Goal: Purchase product/service

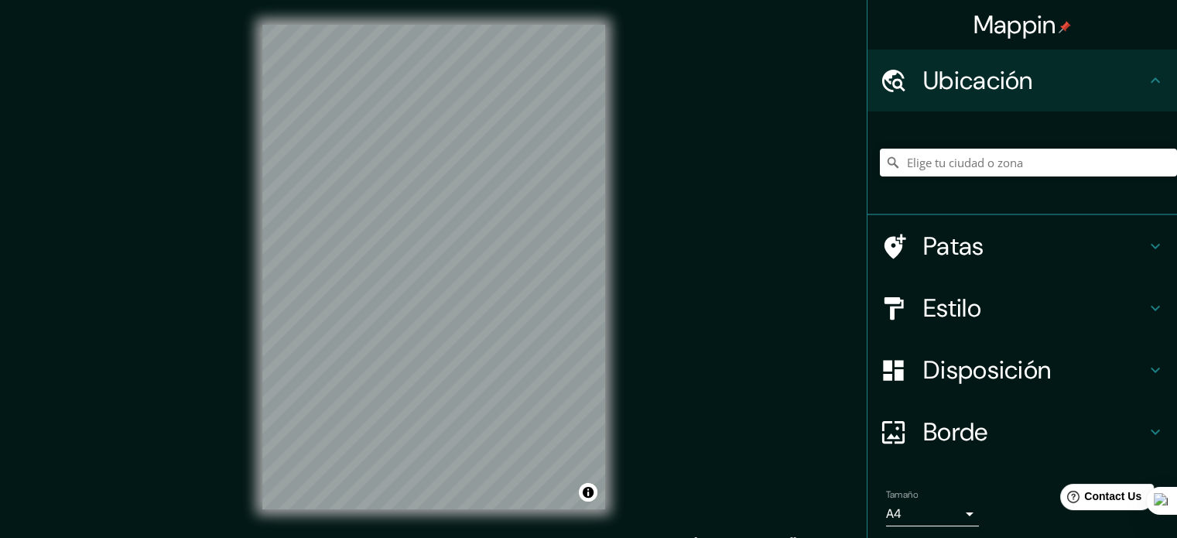
click at [989, 157] on input "Elige tu ciudad o zona" at bounding box center [1028, 163] width 297 height 28
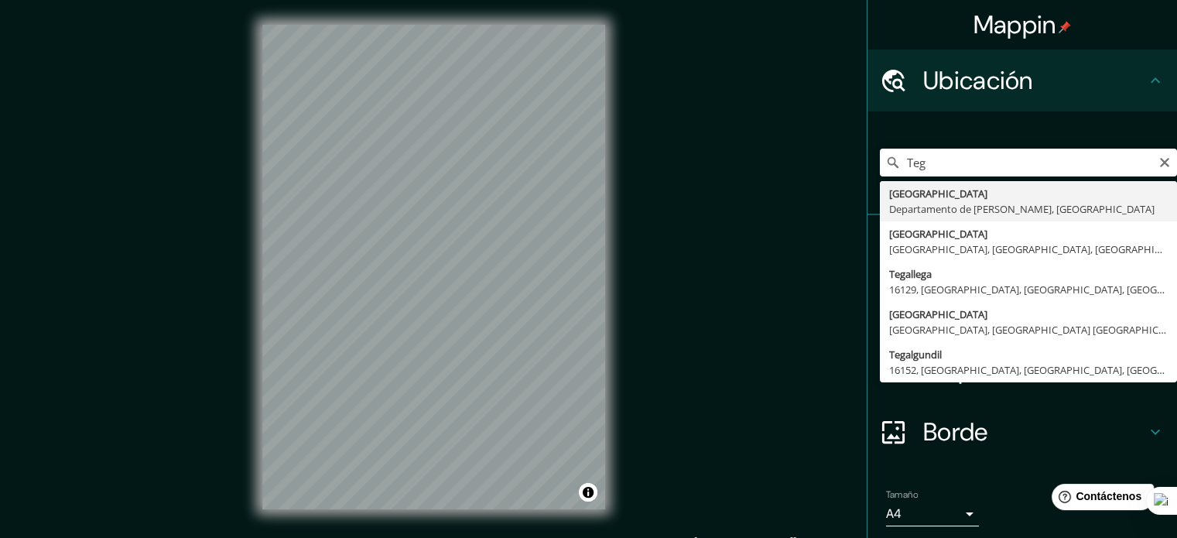
type input "[GEOGRAPHIC_DATA], [GEOGRAPHIC_DATA][PERSON_NAME], [GEOGRAPHIC_DATA]"
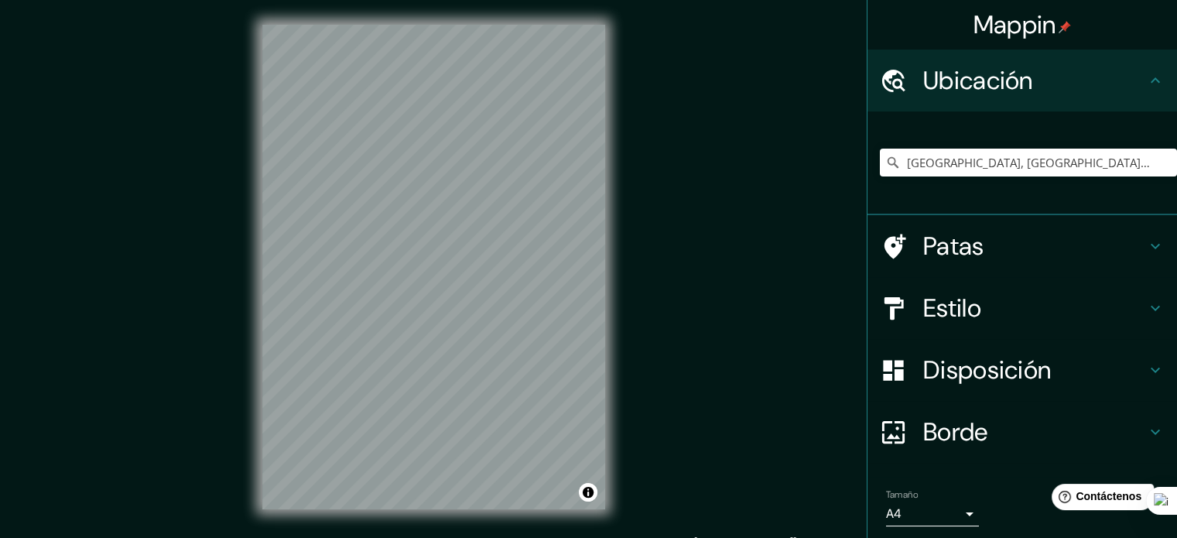
click at [960, 306] on font "Estilo" at bounding box center [952, 308] width 58 height 32
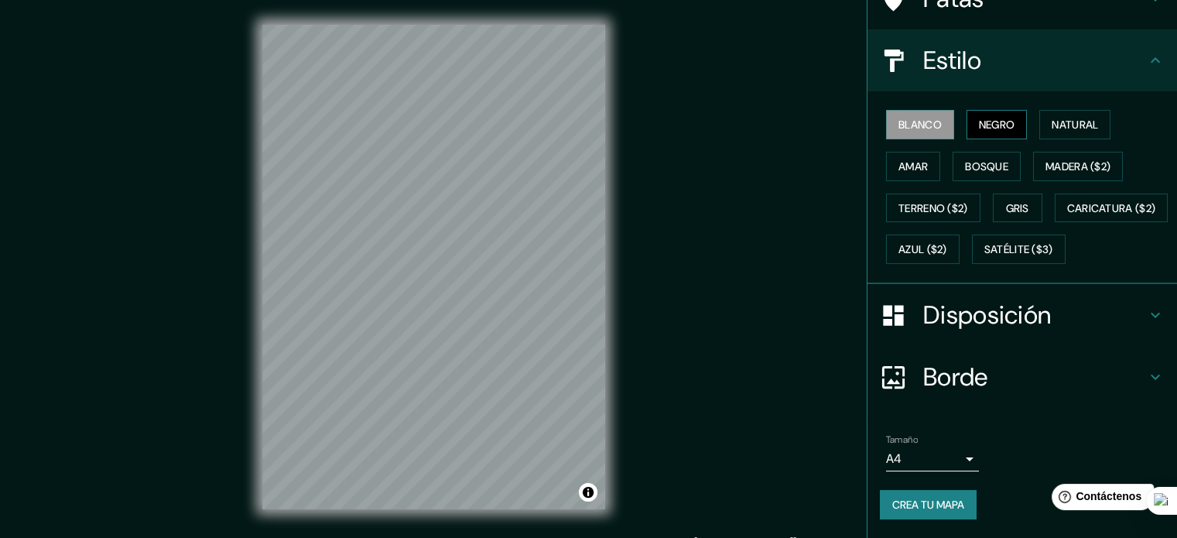
scroll to position [183, 0]
click at [1045, 159] on font "Madera ($2)" at bounding box center [1077, 166] width 65 height 14
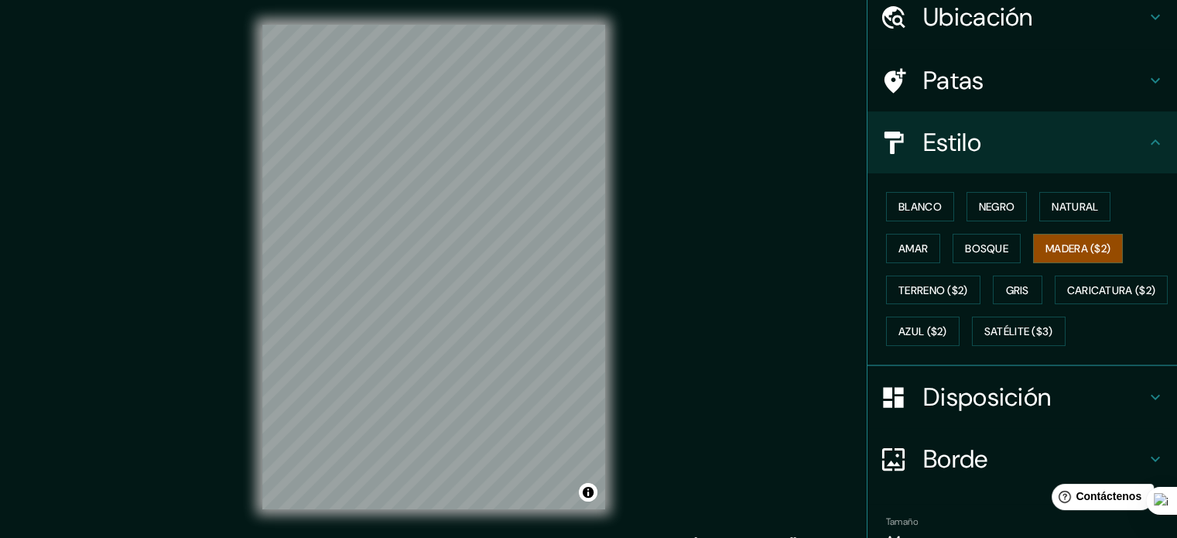
scroll to position [0, 0]
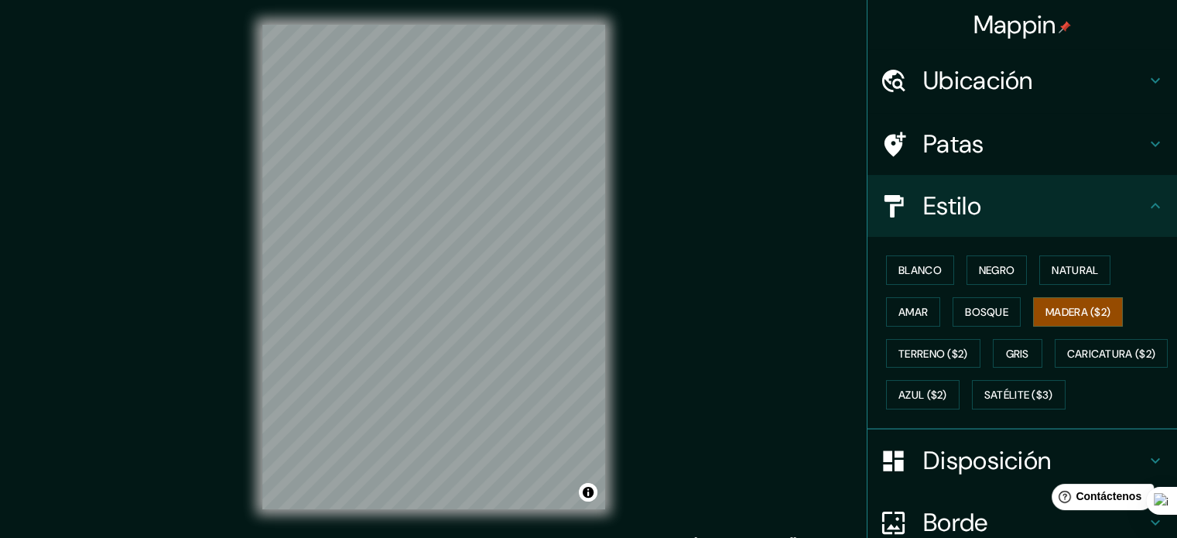
click at [634, 352] on div "Mappin Ubicación [GEOGRAPHIC_DATA], [GEOGRAPHIC_DATA][PERSON_NAME], [GEOGRAPHIC…" at bounding box center [588, 279] width 1177 height 559
click at [1006, 311] on button "Bosque" at bounding box center [986, 311] width 68 height 29
click at [970, 258] on button "Negro" at bounding box center [996, 269] width 61 height 29
click at [979, 275] on font "Negro" at bounding box center [997, 270] width 36 height 14
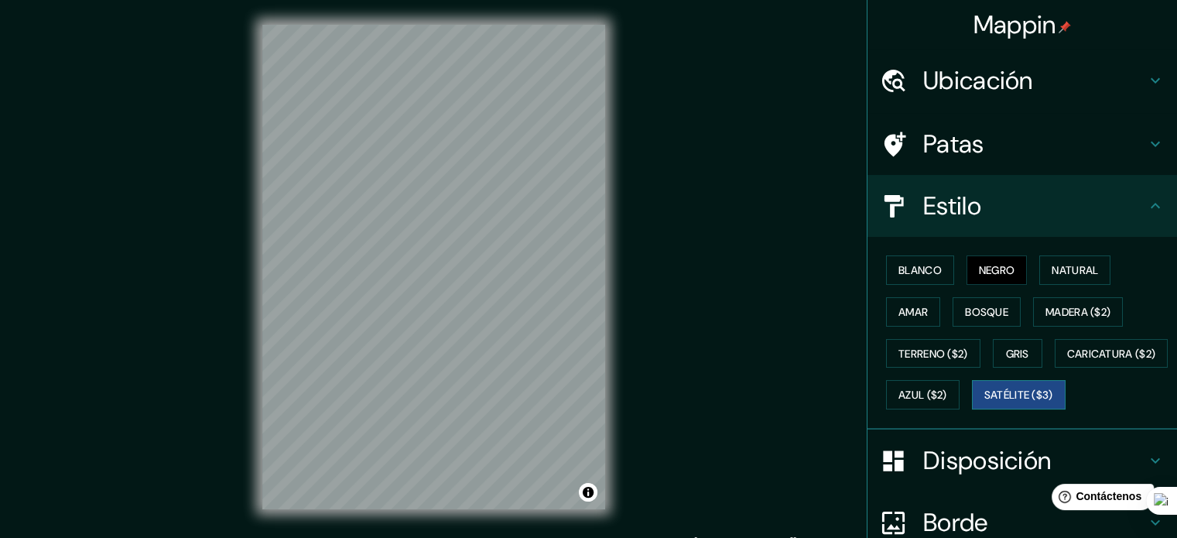
click at [984, 402] on font "Satélite ($3)" at bounding box center [1018, 395] width 69 height 14
click at [979, 272] on font "Negro" at bounding box center [997, 270] width 36 height 14
click at [1041, 262] on button "Natural" at bounding box center [1074, 269] width 71 height 29
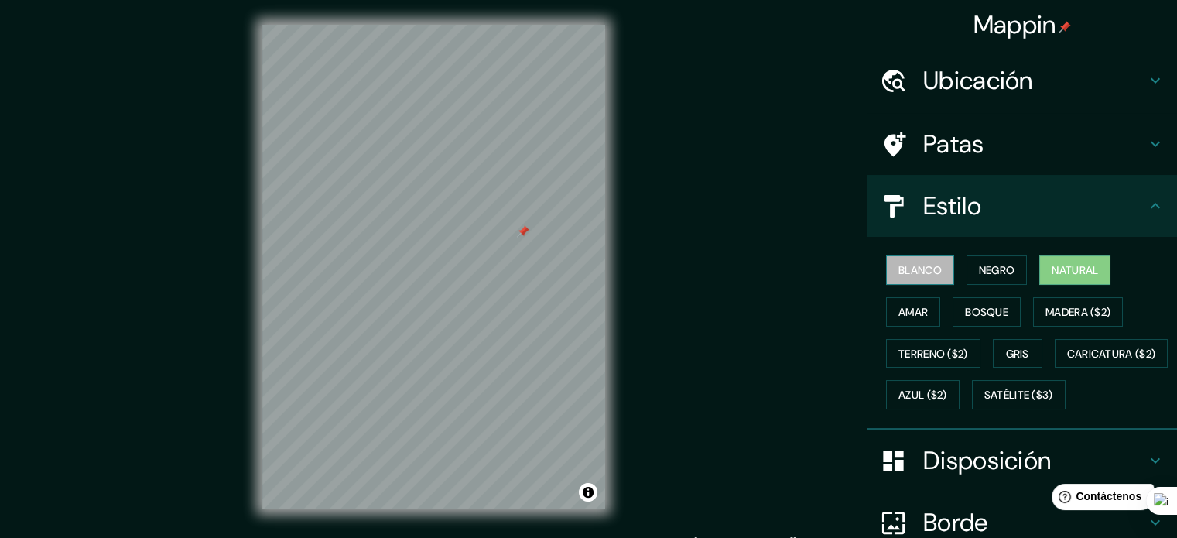
click at [916, 261] on font "Blanco" at bounding box center [919, 270] width 43 height 20
click at [965, 306] on font "Bosque" at bounding box center [986, 312] width 43 height 14
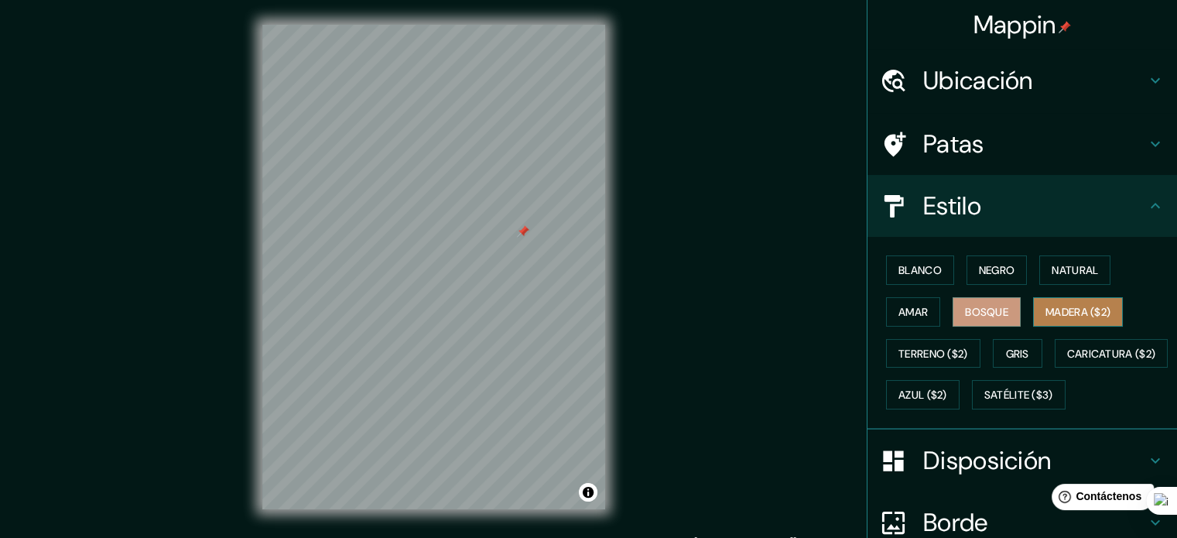
click at [1049, 315] on font "Madera ($2)" at bounding box center [1077, 312] width 65 height 14
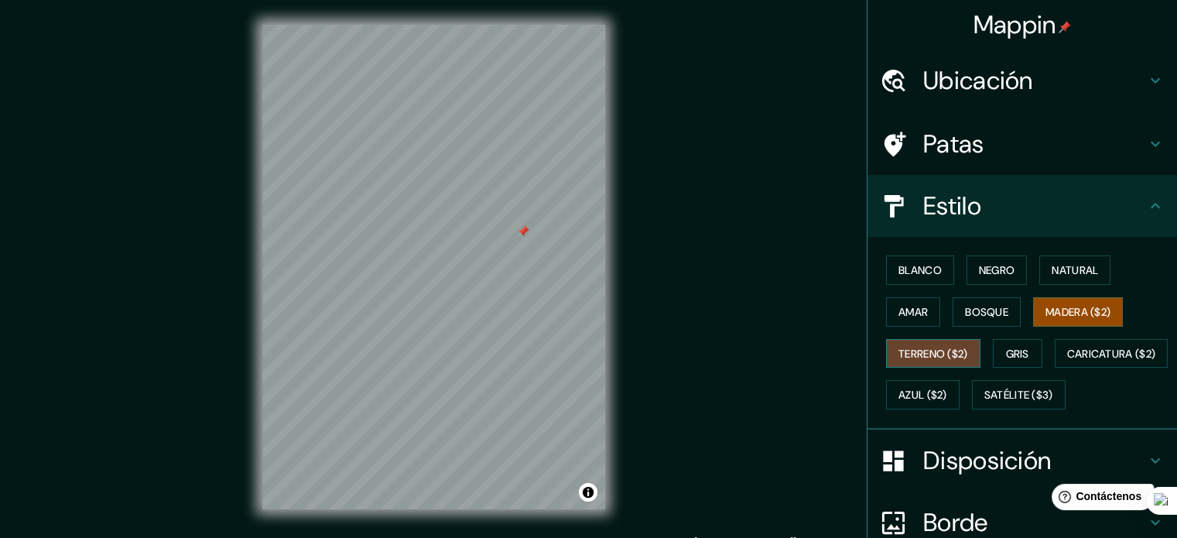
click at [939, 352] on font "Terreno ($2)" at bounding box center [933, 354] width 70 height 14
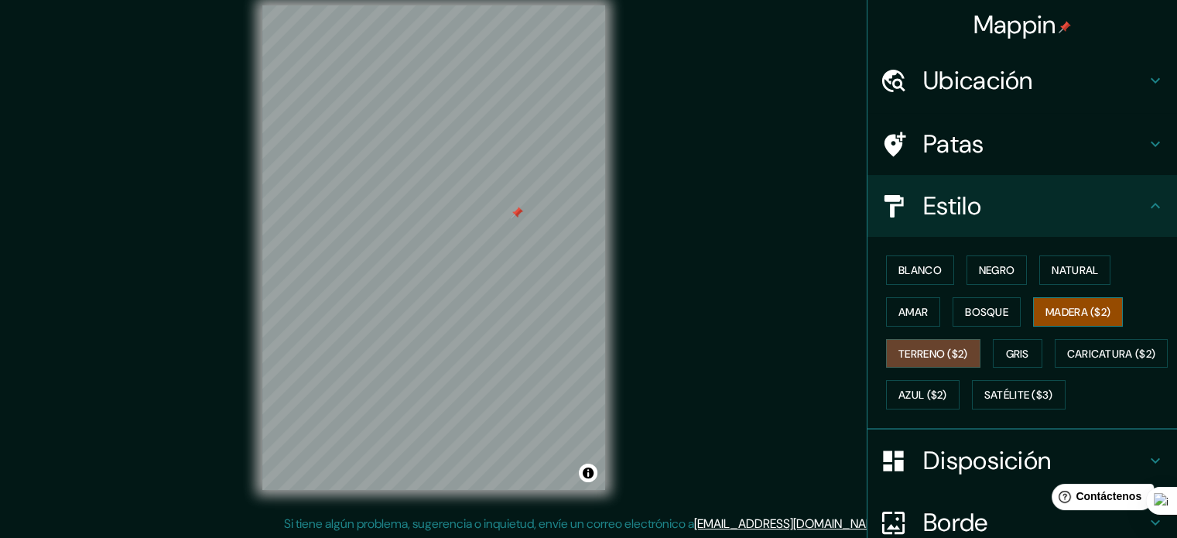
scroll to position [20, 0]
click at [1071, 310] on font "Madera ($2)" at bounding box center [1077, 312] width 65 height 14
click at [947, 388] on font "Azul ($2)" at bounding box center [922, 395] width 49 height 14
click at [1048, 324] on button "Madera ($2)" at bounding box center [1078, 311] width 90 height 29
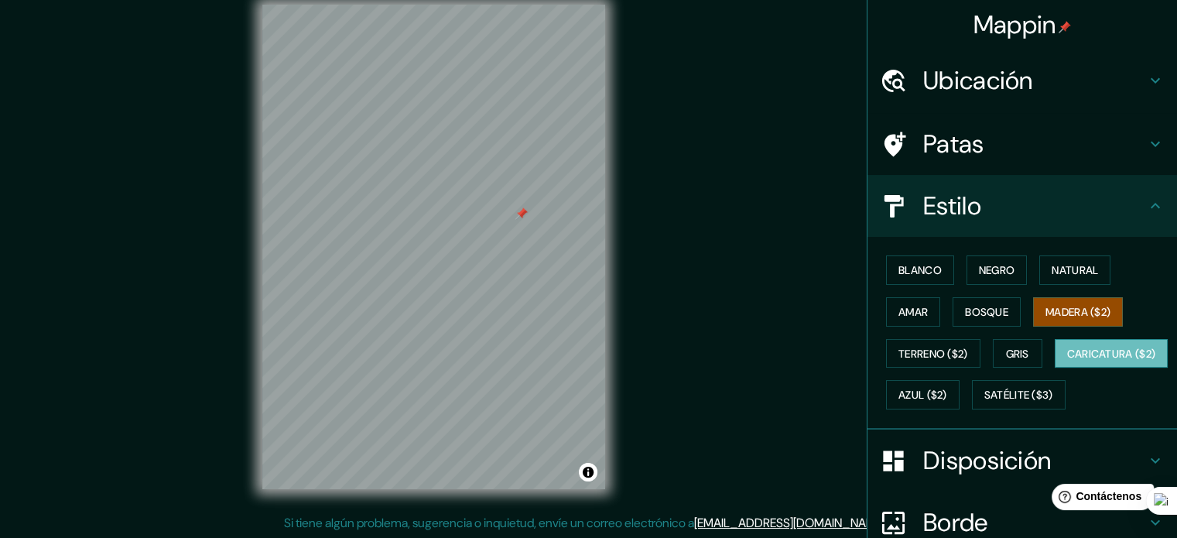
click at [1067, 361] on font "Caricatura ($2)" at bounding box center [1111, 354] width 89 height 14
click at [1056, 309] on font "Madera ($2)" at bounding box center [1077, 312] width 65 height 14
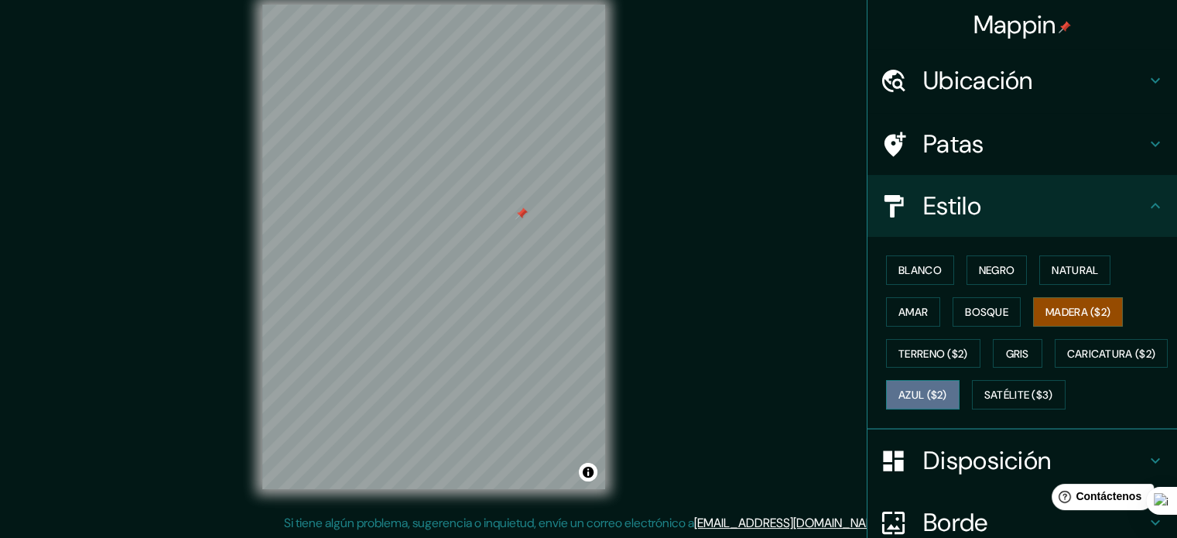
click at [947, 388] on font "Azul ($2)" at bounding box center [922, 395] width 49 height 14
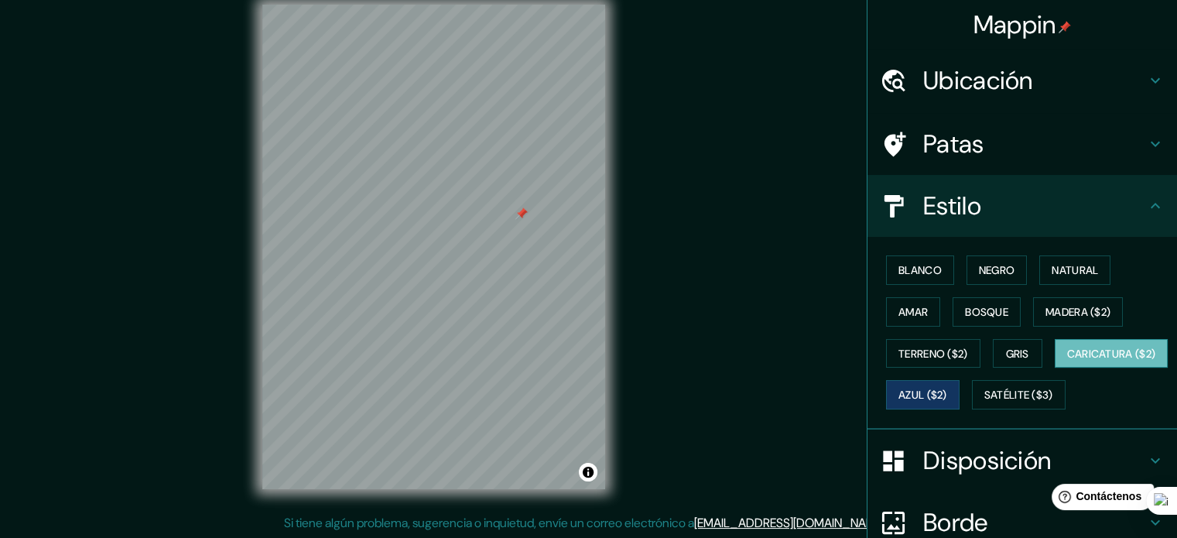
click at [1067, 361] on font "Caricatura ($2)" at bounding box center [1111, 354] width 89 height 14
click at [1060, 309] on font "Madera ($2)" at bounding box center [1077, 312] width 65 height 14
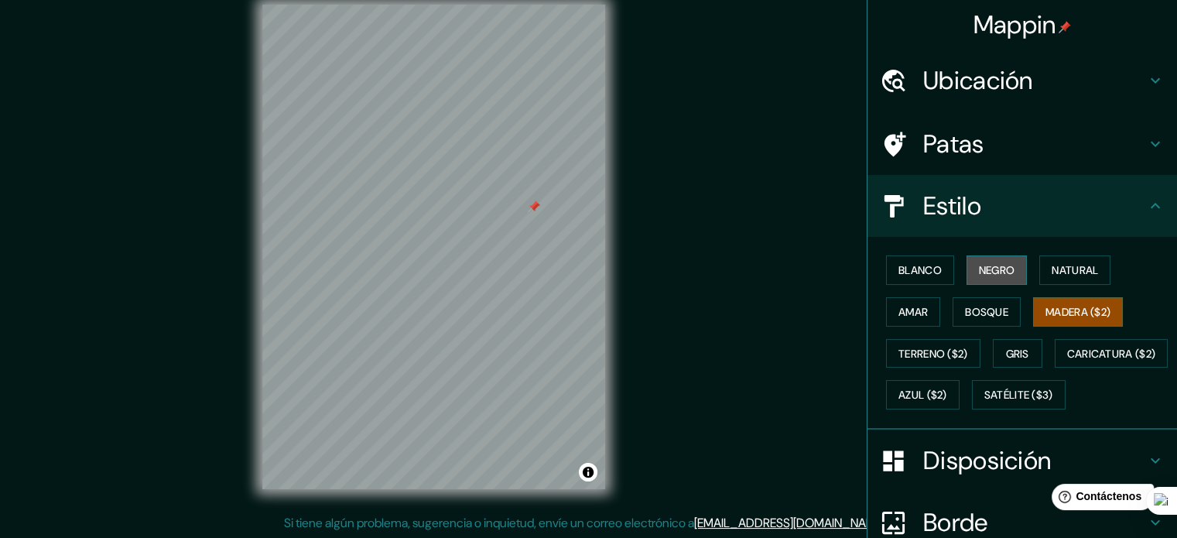
click at [966, 265] on button "Negro" at bounding box center [996, 269] width 61 height 29
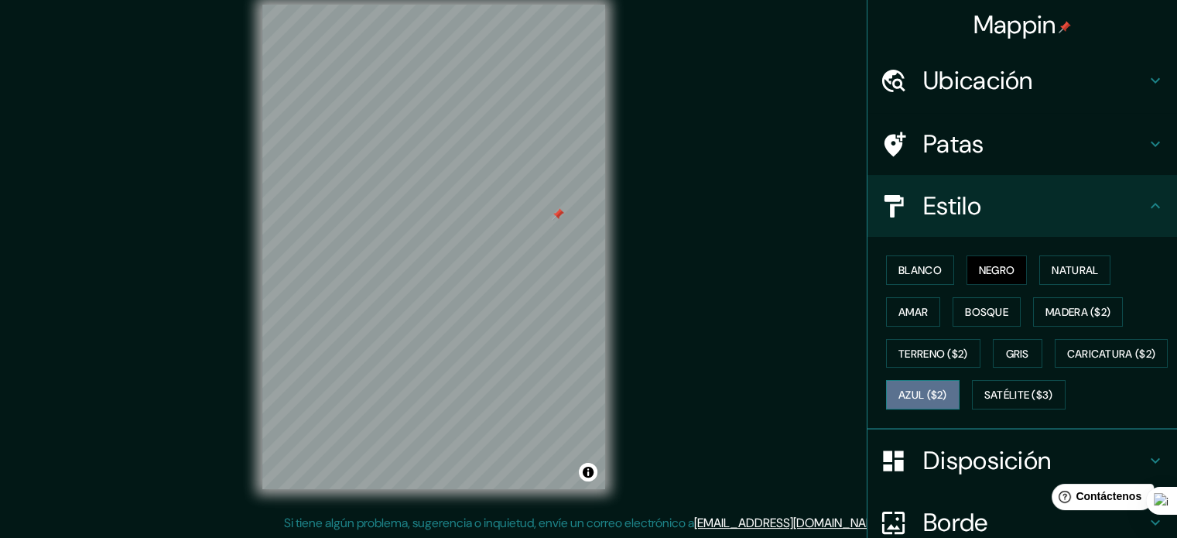
click at [947, 385] on font "Azul ($2)" at bounding box center [922, 395] width 49 height 20
click at [992, 278] on font "Negro" at bounding box center [997, 270] width 36 height 20
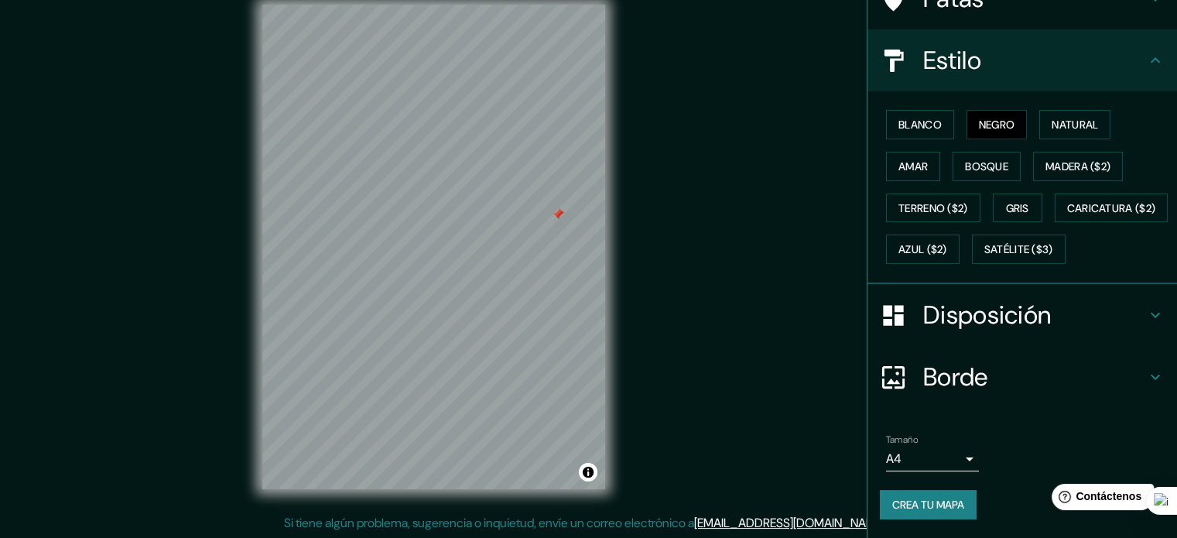
scroll to position [183, 0]
click at [949, 504] on font "Crea tu mapa" at bounding box center [928, 505] width 72 height 14
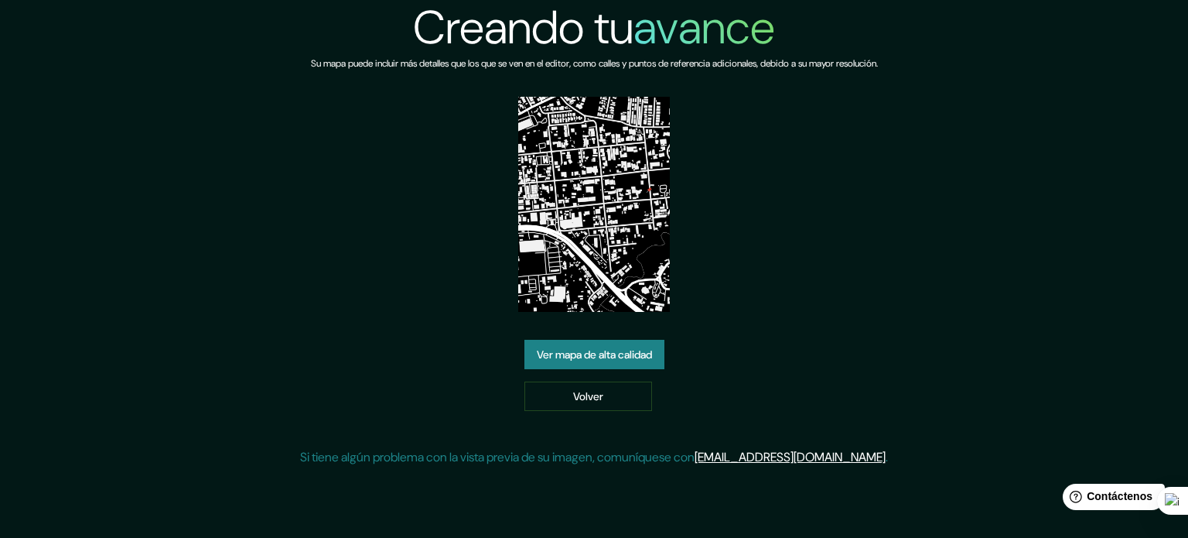
click at [635, 352] on font "Ver mapa de alta calidad" at bounding box center [594, 354] width 115 height 14
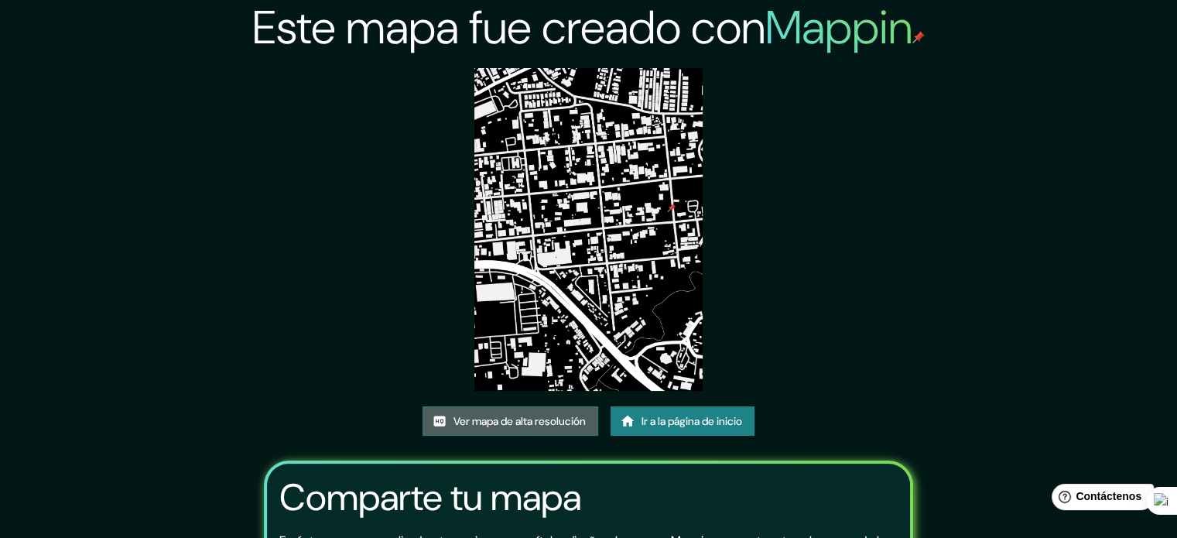
drag, startPoint x: 574, startPoint y: 240, endPoint x: 525, endPoint y: 423, distance: 189.7
click at [525, 423] on font "Ver mapa de alta resolución" at bounding box center [519, 421] width 132 height 14
